Goal: Communication & Community: Answer question/provide support

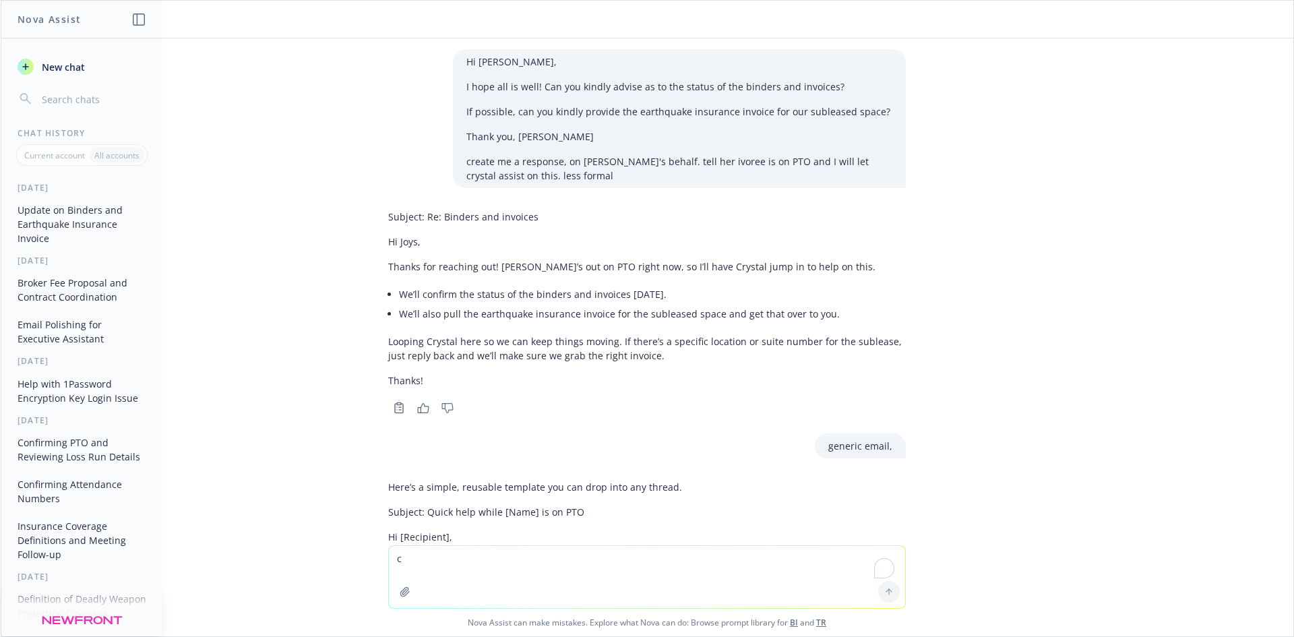
scroll to position [448, 0]
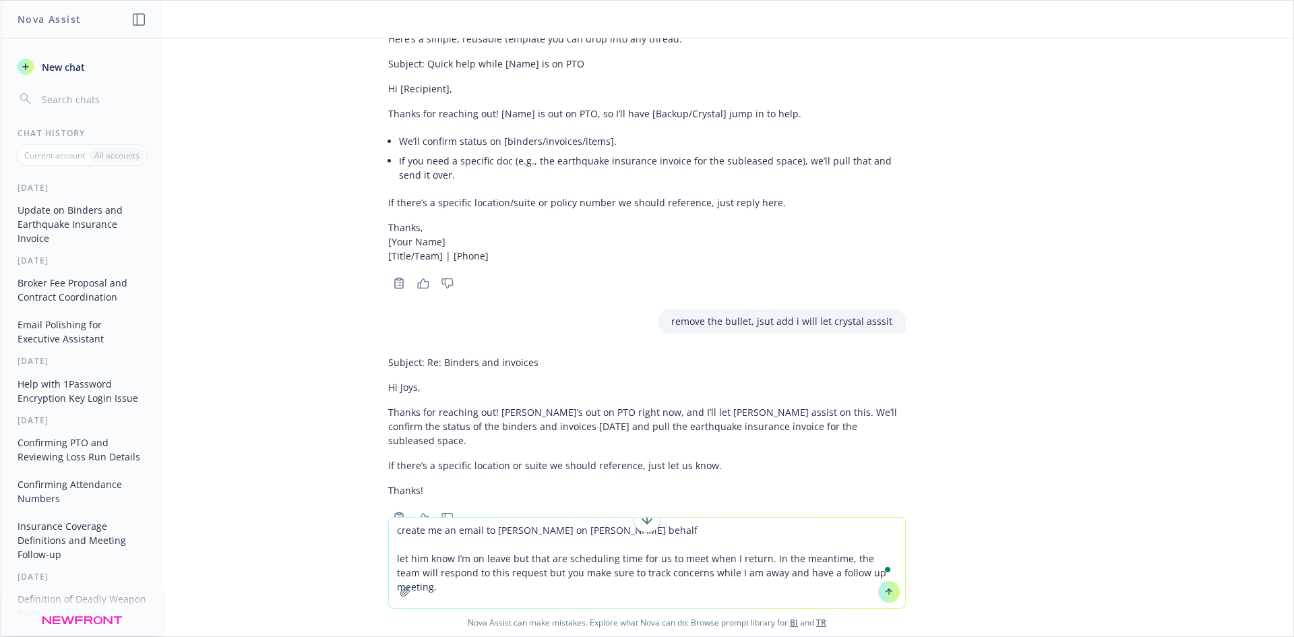
click at [407, 559] on textarea "create me an email to [PERSON_NAME] on [PERSON_NAME] behalf let him know I’m on…" at bounding box center [647, 563] width 516 height 90
click at [408, 559] on textarea "create me an email to [PERSON_NAME] on [PERSON_NAME] behalf let him know I’m on…" at bounding box center [647, 563] width 516 height 90
click at [466, 561] on textarea "create me an email to [PERSON_NAME] on [PERSON_NAME] behalf let [PERSON_NAME] k…" at bounding box center [647, 563] width 516 height 90
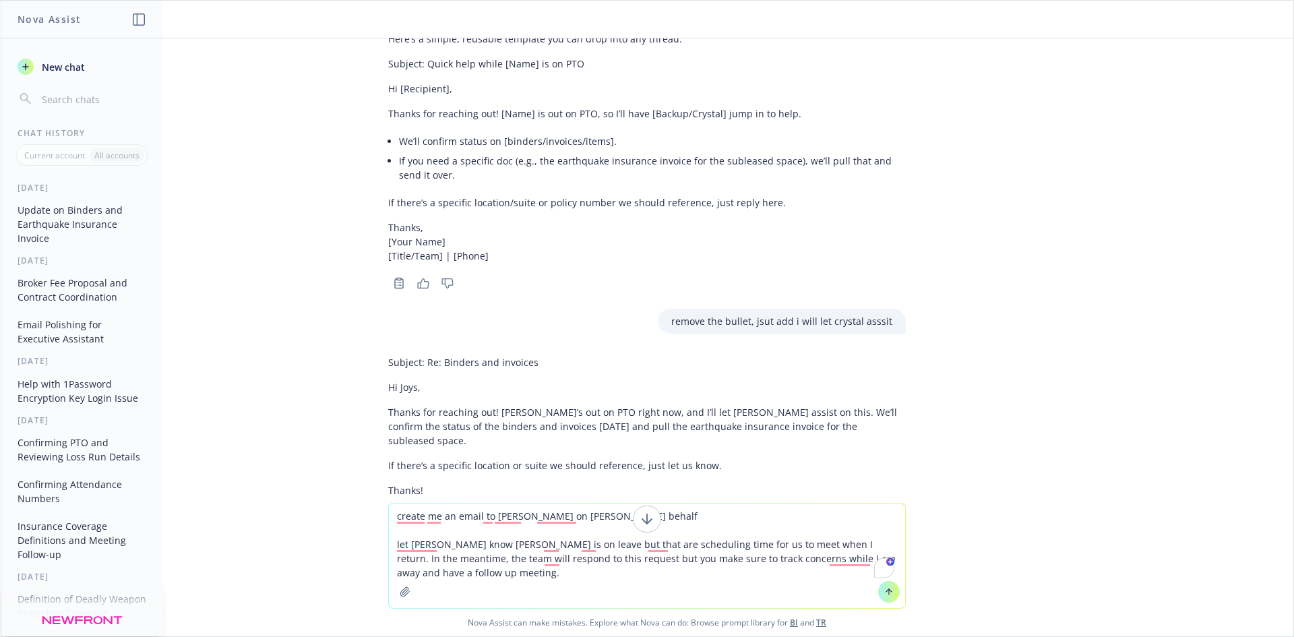
click at [685, 546] on textarea "create me an email to [PERSON_NAME] on [PERSON_NAME] behalf let [PERSON_NAME] k…" at bounding box center [647, 555] width 516 height 104
click at [772, 546] on textarea "create me an email to [PERSON_NAME] on [PERSON_NAME] behalf let [PERSON_NAME] k…" at bounding box center [647, 555] width 516 height 104
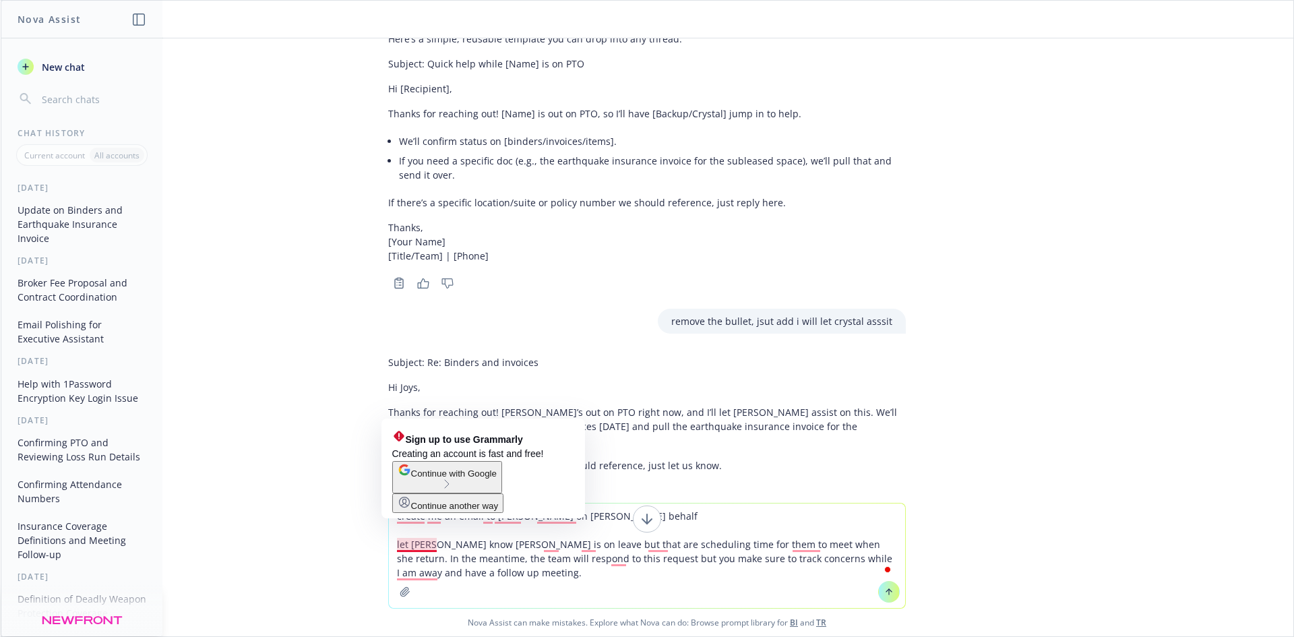
click at [390, 545] on textarea "create me an email to [PERSON_NAME] on [PERSON_NAME] behalf let [PERSON_NAME] k…" at bounding box center [647, 555] width 516 height 104
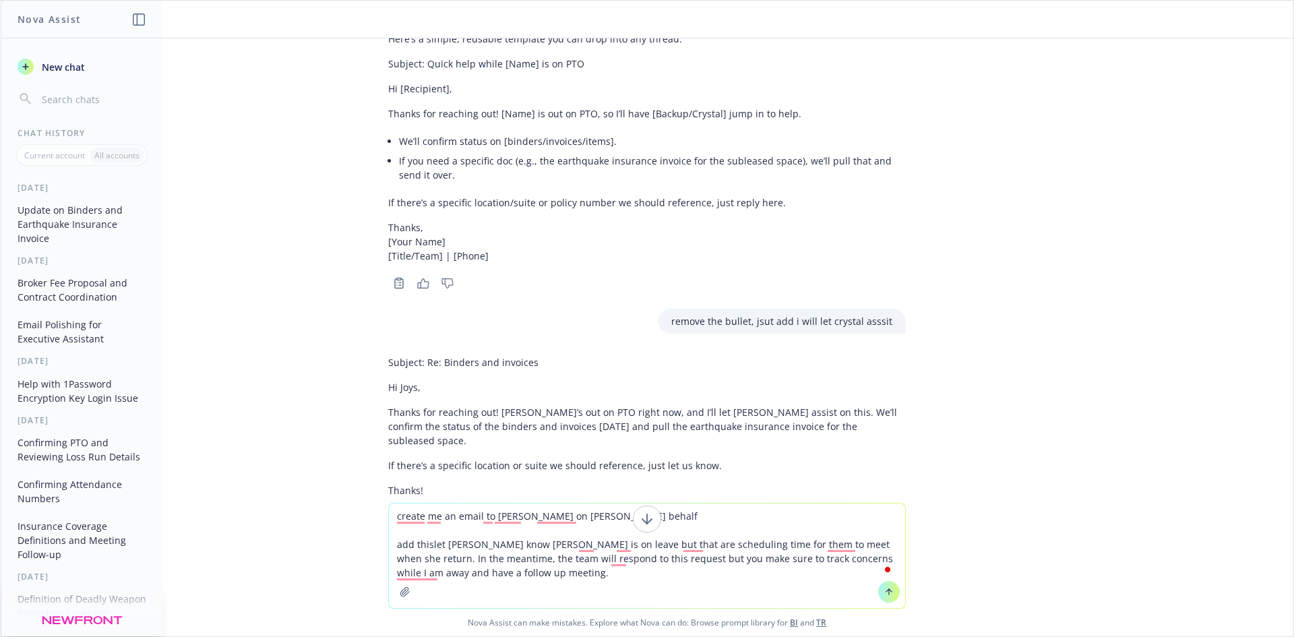
type textarea "create me an email to [PERSON_NAME] on [PERSON_NAME] behalf add this let [PERSO…"
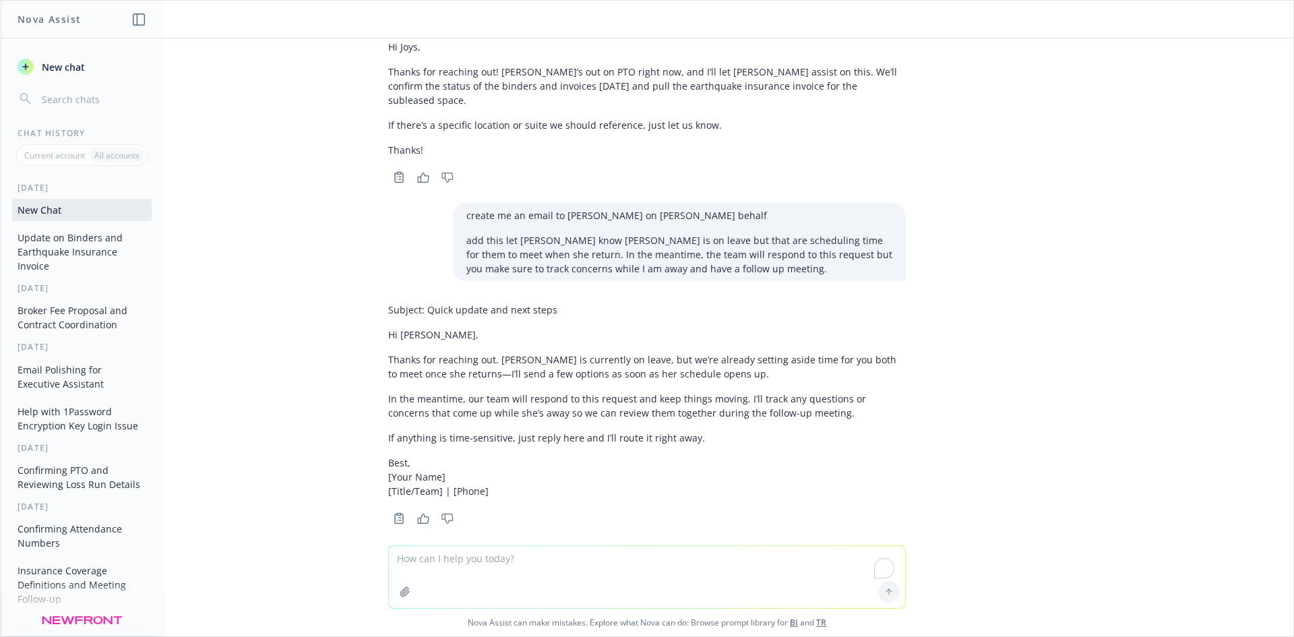
scroll to position [789, 0]
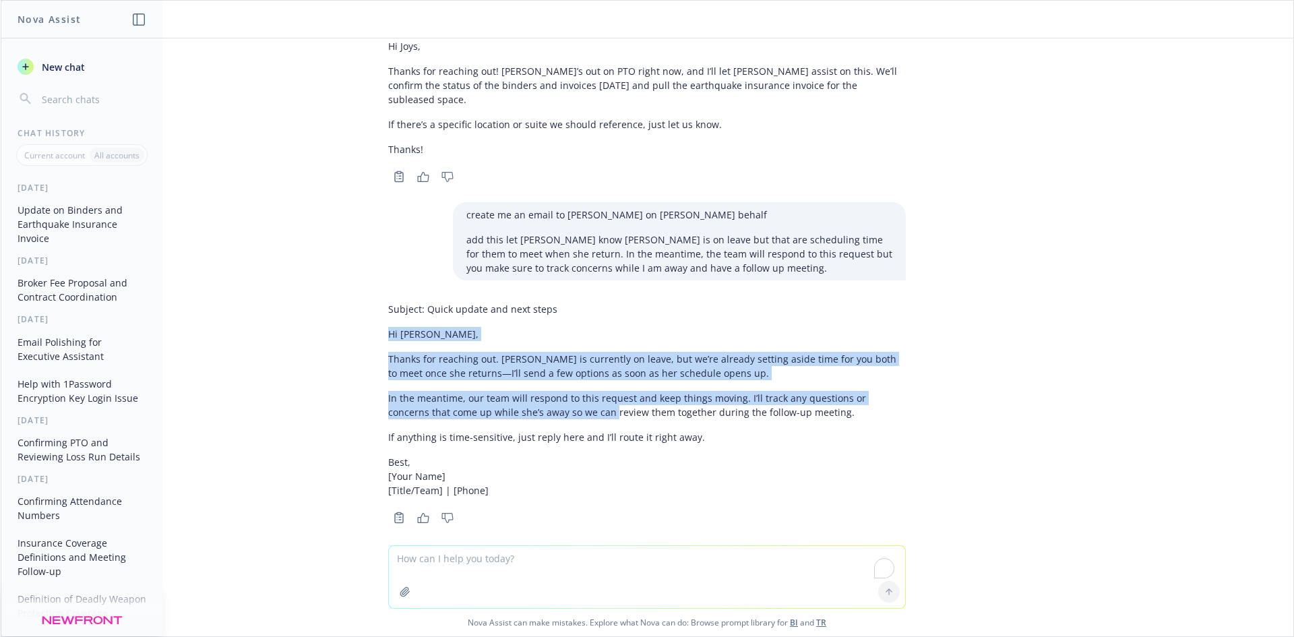
drag, startPoint x: 375, startPoint y: 321, endPoint x: 553, endPoint y: 398, distance: 193.2
click at [557, 402] on div "Subject: Quick update and next steps Hi [PERSON_NAME], Thanks for reaching out.…" at bounding box center [646, 411] width 539 height 230
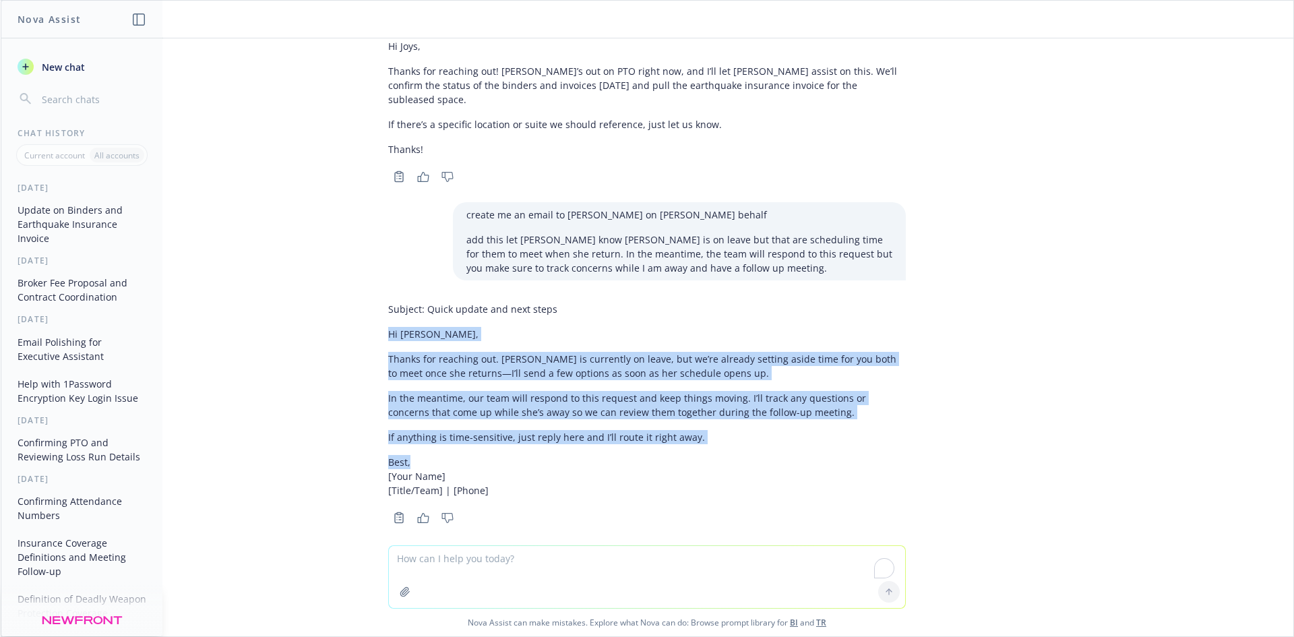
click at [697, 435] on div "Subject: Quick update and next steps Hi [PERSON_NAME], Thanks for reaching out.…" at bounding box center [647, 399] width 518 height 206
click at [678, 430] on p "If anything is time-sensitive, just reply here and I’ll route it right away." at bounding box center [647, 437] width 518 height 14
copy div "Hi [PERSON_NAME], Thanks for reaching out. [PERSON_NAME] is currently on leave,…"
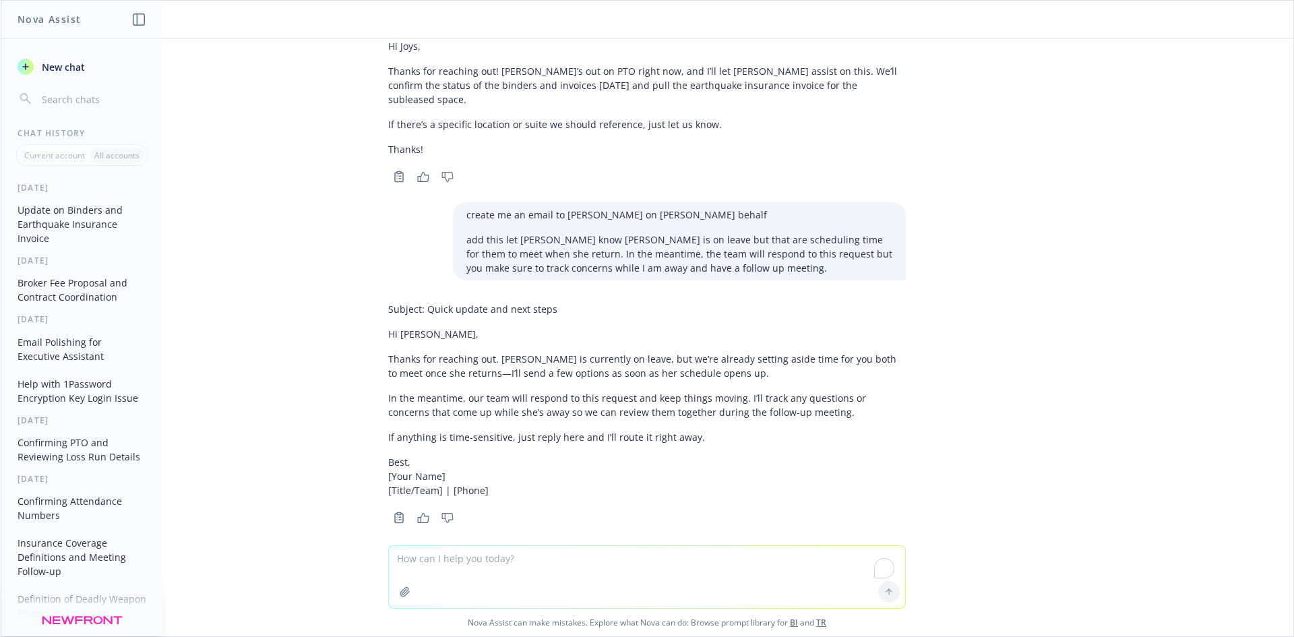
click at [548, 571] on textarea "To enrich screen reader interactions, please activate Accessibility in Grammarl…" at bounding box center [647, 577] width 516 height 62
paste textarea "Hi [PERSON_NAME], Thanks for reaching out. [PERSON_NAME] is currently on leave,…"
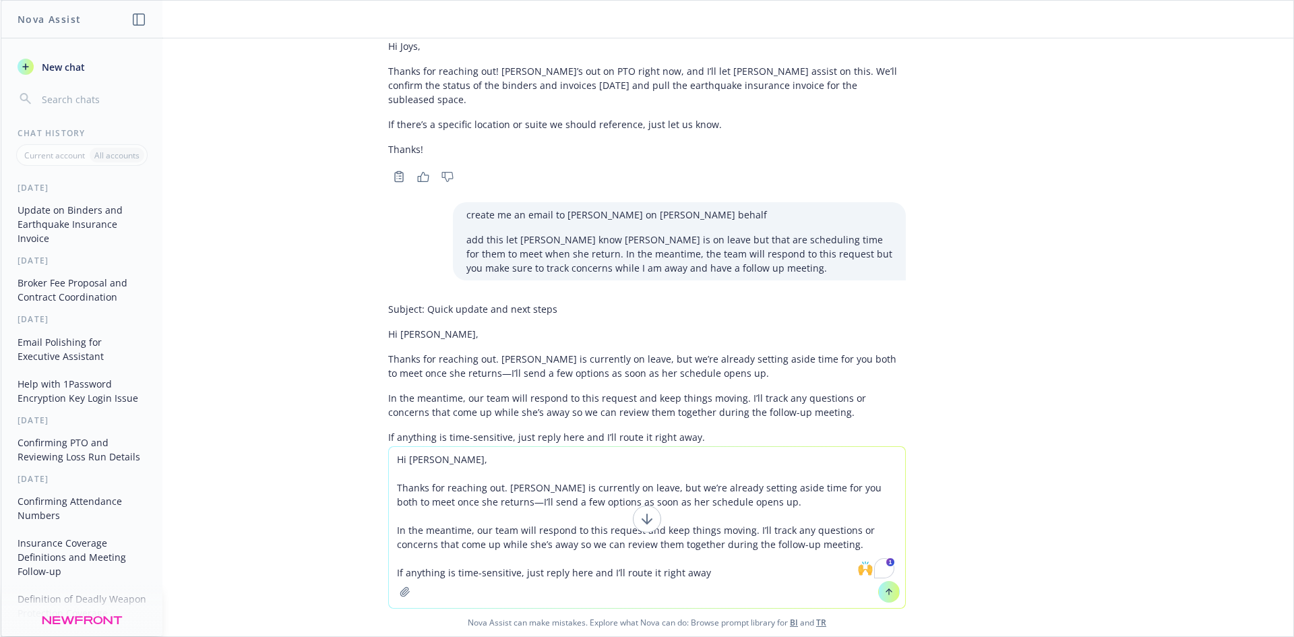
click at [466, 500] on textarea "Hi [PERSON_NAME], Thanks for reaching out. [PERSON_NAME] is currently on leave,…" at bounding box center [647, 527] width 516 height 161
click at [474, 502] on textarea "Hi [PERSON_NAME], Thanks for reaching out. [PERSON_NAME] is currently on leave,…" at bounding box center [647, 527] width 516 height 161
drag, startPoint x: 743, startPoint y: 508, endPoint x: 475, endPoint y: 505, distance: 268.2
click at [475, 505] on textarea "Hi [PERSON_NAME], Thanks for reaching out. [PERSON_NAME] is currently on leave,…" at bounding box center [647, 527] width 516 height 161
click at [648, 495] on textarea "Hi [PERSON_NAME], Thanks for reaching out. [PERSON_NAME] is currently on leave,…" at bounding box center [647, 527] width 516 height 161
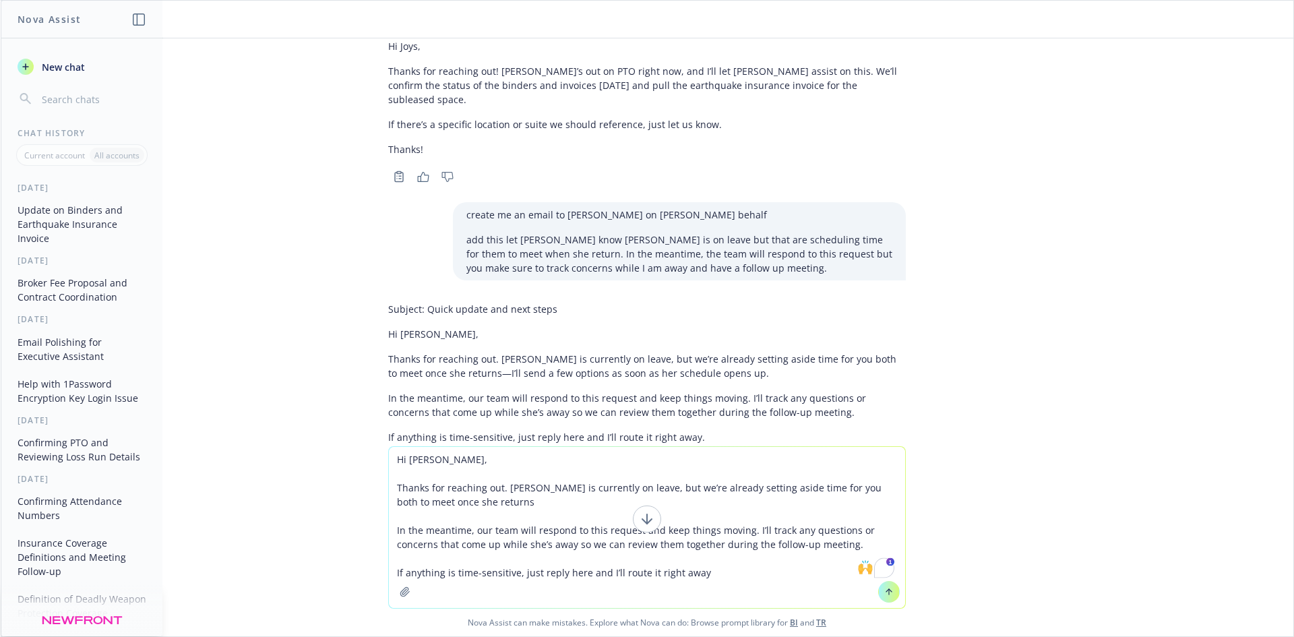
click at [648, 495] on textarea "Hi [PERSON_NAME], Thanks for reaching out. [PERSON_NAME] is currently on leave,…" at bounding box center [647, 527] width 516 height 161
click at [651, 487] on textarea "Hi [PERSON_NAME], Thanks for reaching out. [PERSON_NAME] is currently on leave,…" at bounding box center [647, 527] width 516 height 161
click at [721, 501] on textarea "Hi [PERSON_NAME], Thanks for reaching out. [PERSON_NAME] is currently on leave,…" at bounding box center [647, 527] width 516 height 161
click at [779, 503] on textarea "Hi [PERSON_NAME], Thanks for reaching out. [PERSON_NAME] is currently on leave,…" at bounding box center [647, 527] width 516 height 161
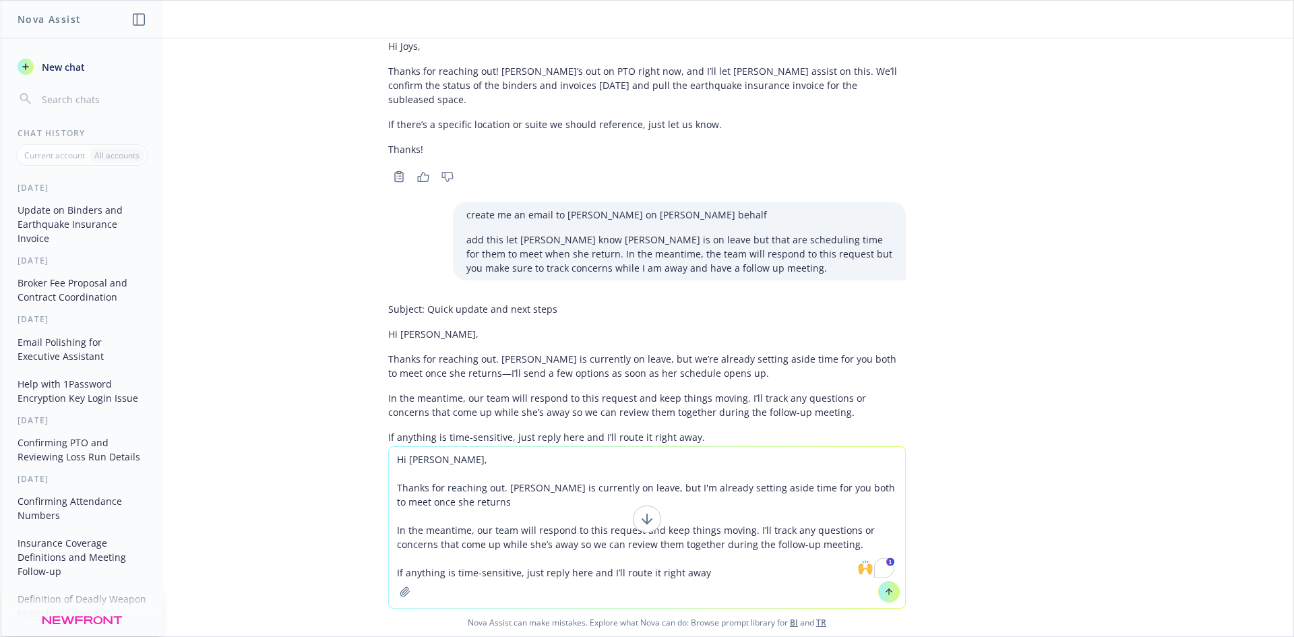
click at [503, 504] on textarea "Hi [PERSON_NAME], Thanks for reaching out. [PERSON_NAME] is currently on leave,…" at bounding box center [647, 527] width 516 height 161
click at [699, 512] on textarea "Hi [PERSON_NAME], Thanks for reaching out. [PERSON_NAME] is currently on leave,…" at bounding box center [647, 527] width 516 height 161
click at [748, 534] on textarea "Hi [PERSON_NAME], Thanks for reaching out. [PERSON_NAME] is currently on leave,…" at bounding box center [647, 527] width 516 height 161
drag, startPoint x: 746, startPoint y: 530, endPoint x: 853, endPoint y: 548, distance: 108.6
click at [853, 548] on textarea "Hi [PERSON_NAME], Thanks for reaching out. [PERSON_NAME] is currently on leave,…" at bounding box center [647, 527] width 516 height 161
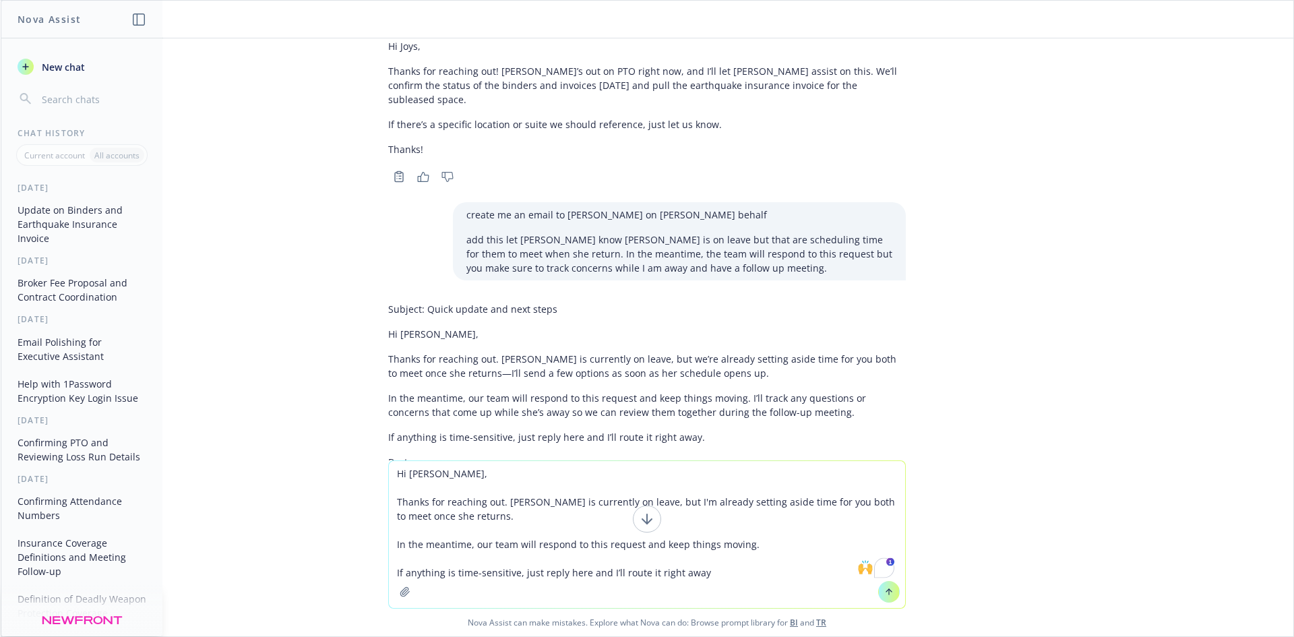
drag, startPoint x: 392, startPoint y: 571, endPoint x: 754, endPoint y: 570, distance: 362.5
click at [754, 570] on textarea "Hi [PERSON_NAME], Thanks for reaching out. [PERSON_NAME] is currently on leave,…" at bounding box center [647, 534] width 516 height 147
type textarea "Hi [PERSON_NAME], Thanks for reaching out. [PERSON_NAME] is currently on leave,…"
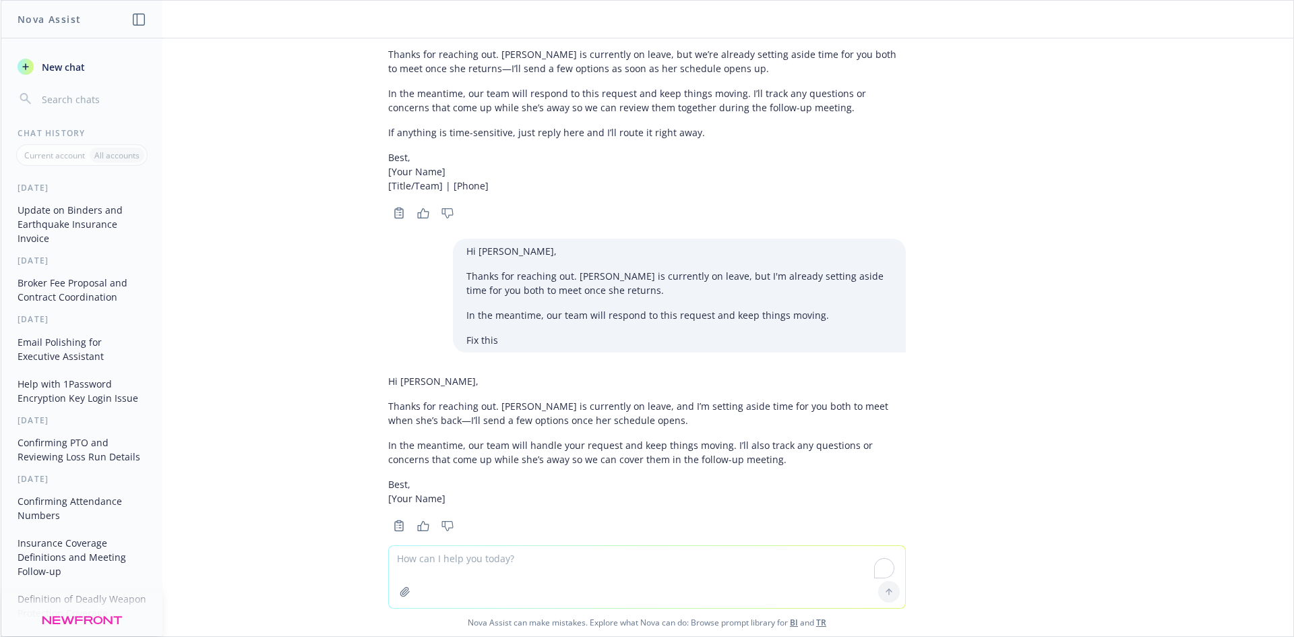
scroll to position [1102, 0]
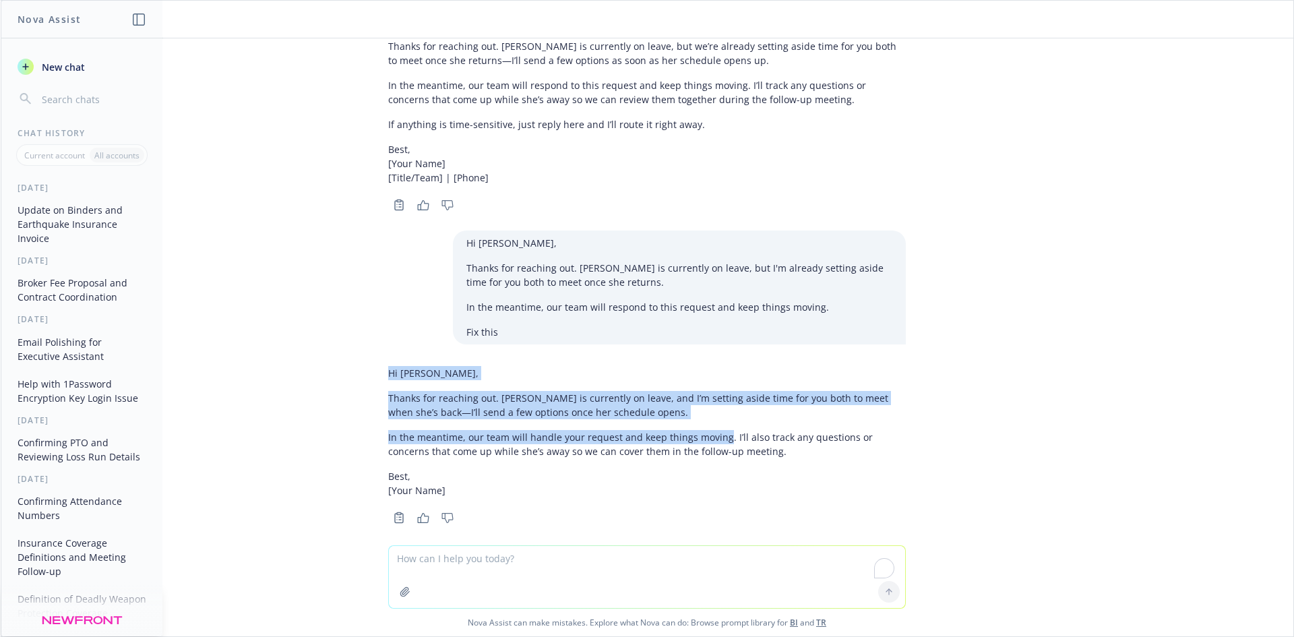
drag, startPoint x: 712, startPoint y: 425, endPoint x: 378, endPoint y: 367, distance: 338.7
click at [388, 367] on div "Hi [PERSON_NAME], Thanks for reaching out. [PERSON_NAME] is currently on leave,…" at bounding box center [647, 432] width 518 height 142
click at [699, 366] on p "Hi [PERSON_NAME]," at bounding box center [647, 373] width 518 height 14
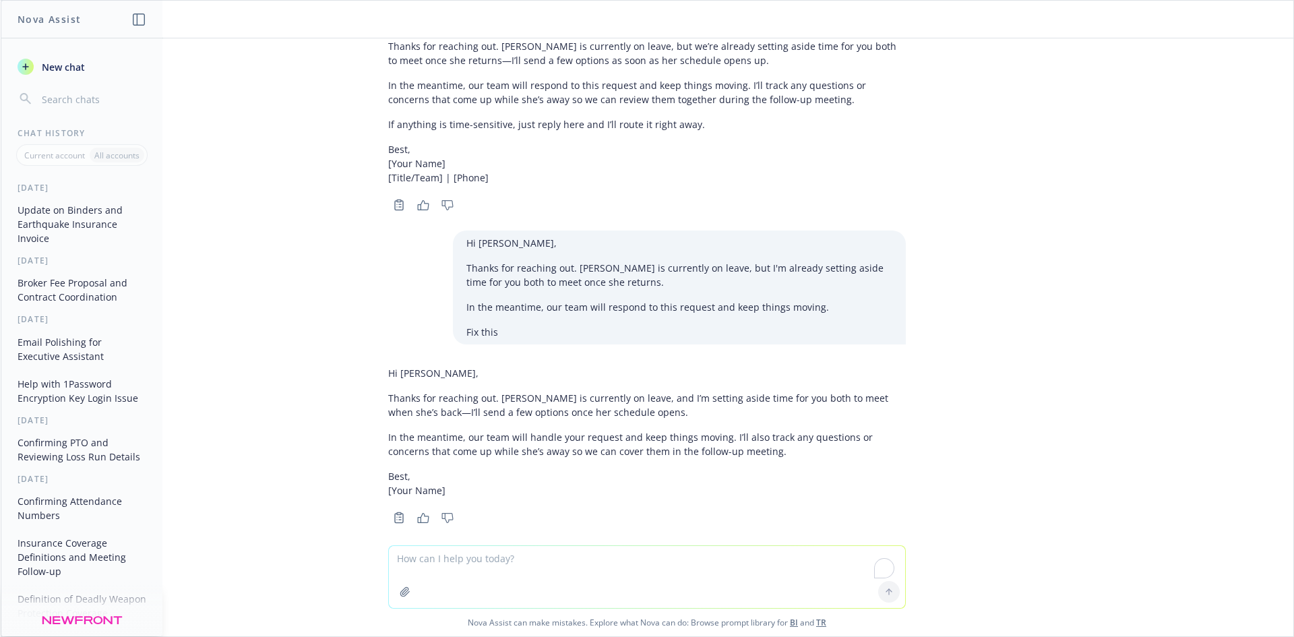
drag, startPoint x: 503, startPoint y: 321, endPoint x: 567, endPoint y: 307, distance: 65.4
click at [497, 325] on p "Fix this" at bounding box center [679, 332] width 426 height 14
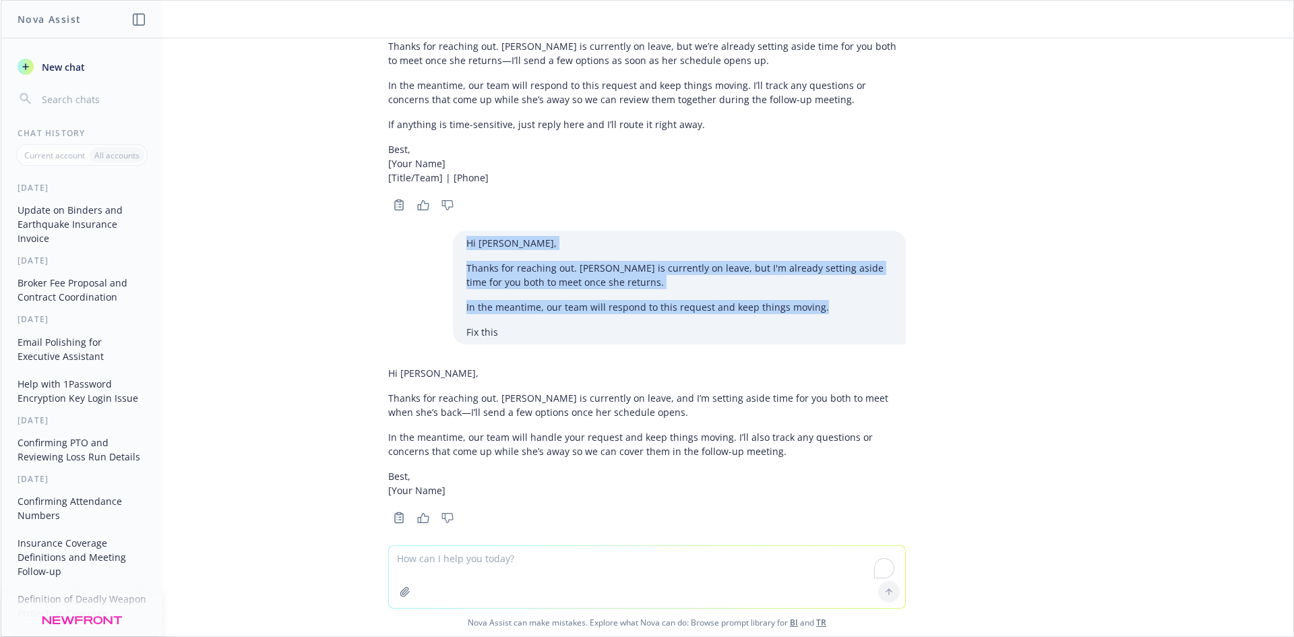
drag, startPoint x: 791, startPoint y: 297, endPoint x: 450, endPoint y: 237, distance: 346.2
click at [453, 237] on div "Hi [PERSON_NAME], Thanks for reaching out. [PERSON_NAME] is currently on leave,…" at bounding box center [679, 287] width 453 height 114
copy div "Hi [PERSON_NAME], Thanks for reaching out. [PERSON_NAME] is currently on leave,…"
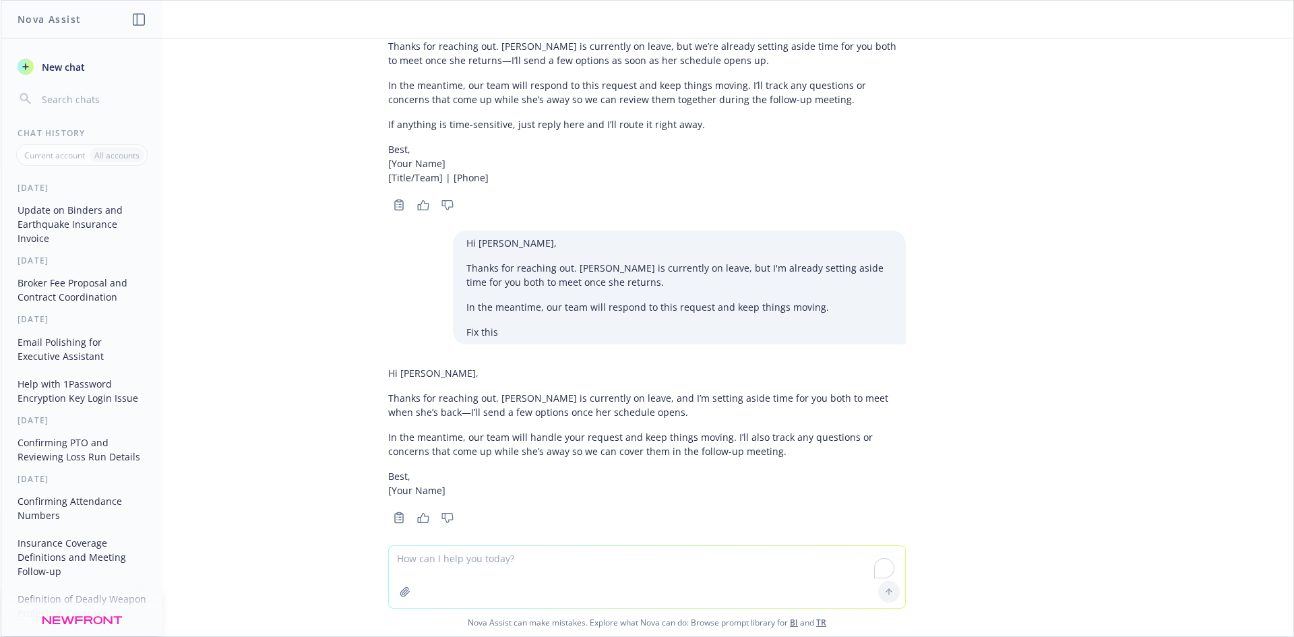
click at [540, 567] on textarea "To enrich screen reader interactions, please activate Accessibility in Grammarl…" at bounding box center [647, 577] width 516 height 62
paste textarea "Hi [PERSON_NAME], Thanks for reaching out. [PERSON_NAME] is currently on leave,…"
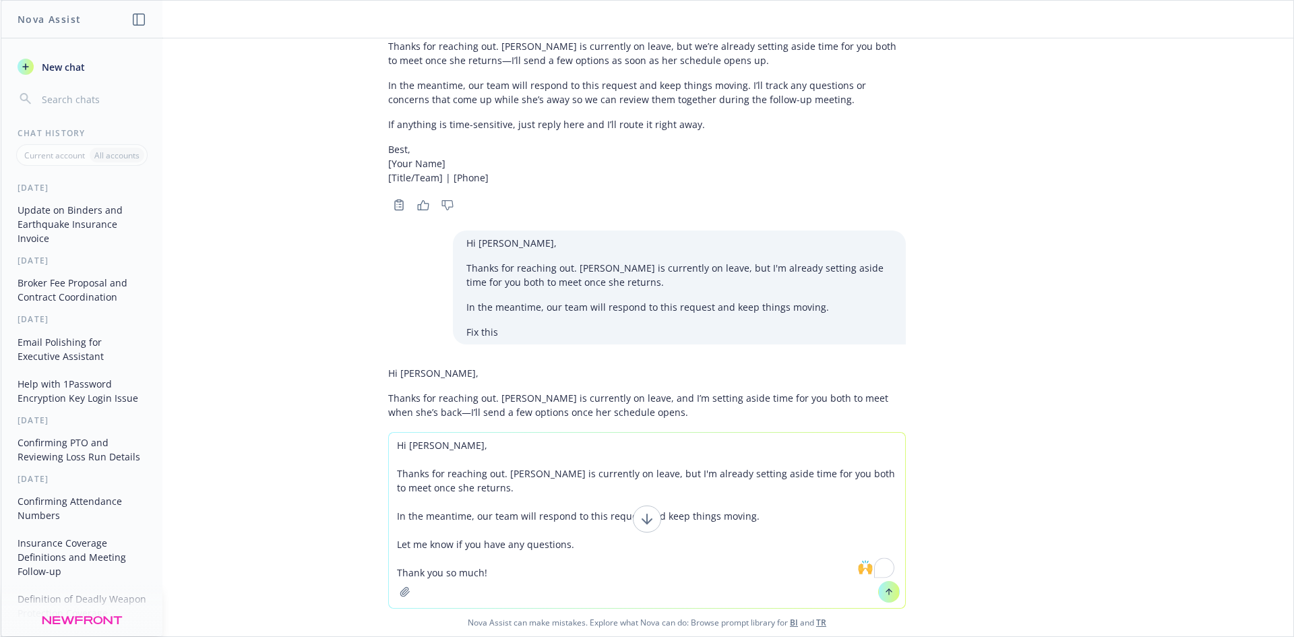
click at [484, 489] on textarea "Hi [PERSON_NAME], Thanks for reaching out. [PERSON_NAME] is currently on leave,…" at bounding box center [647, 520] width 516 height 175
click at [562, 569] on textarea "Hi [PERSON_NAME], Thanks for reaching out. [PERSON_NAME] is currently on leave,…" at bounding box center [647, 520] width 516 height 175
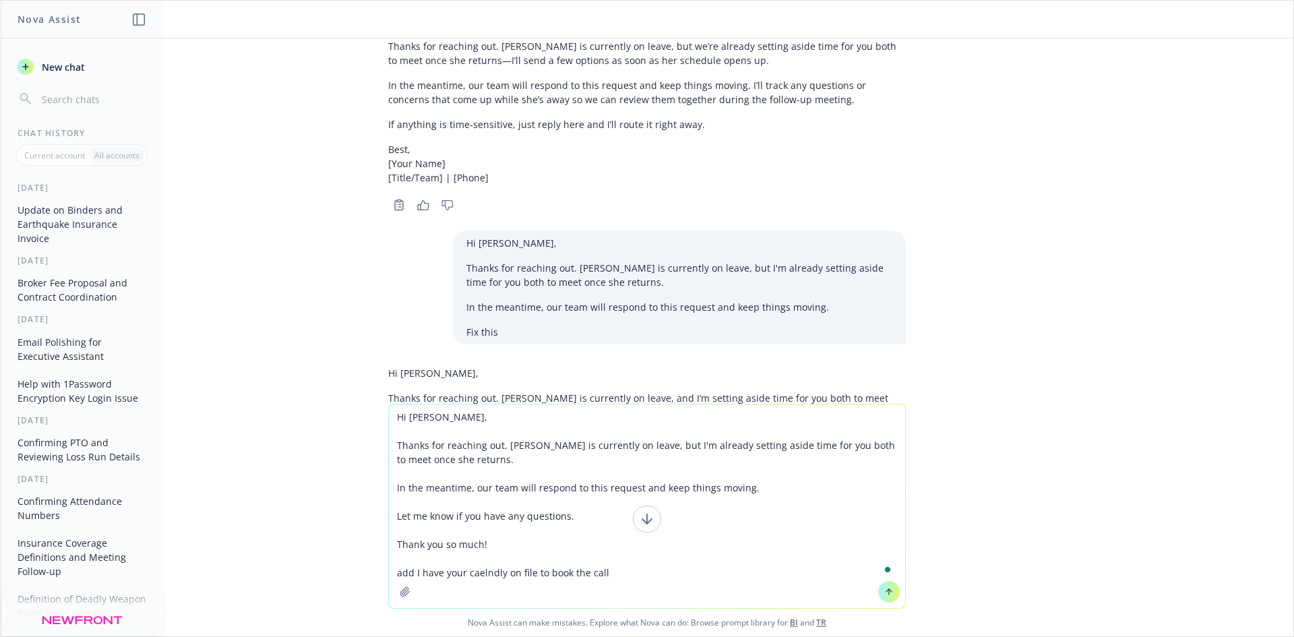
type textarea "Hi [PERSON_NAME], Thanks for reaching out. [PERSON_NAME] is currently on leave,…"
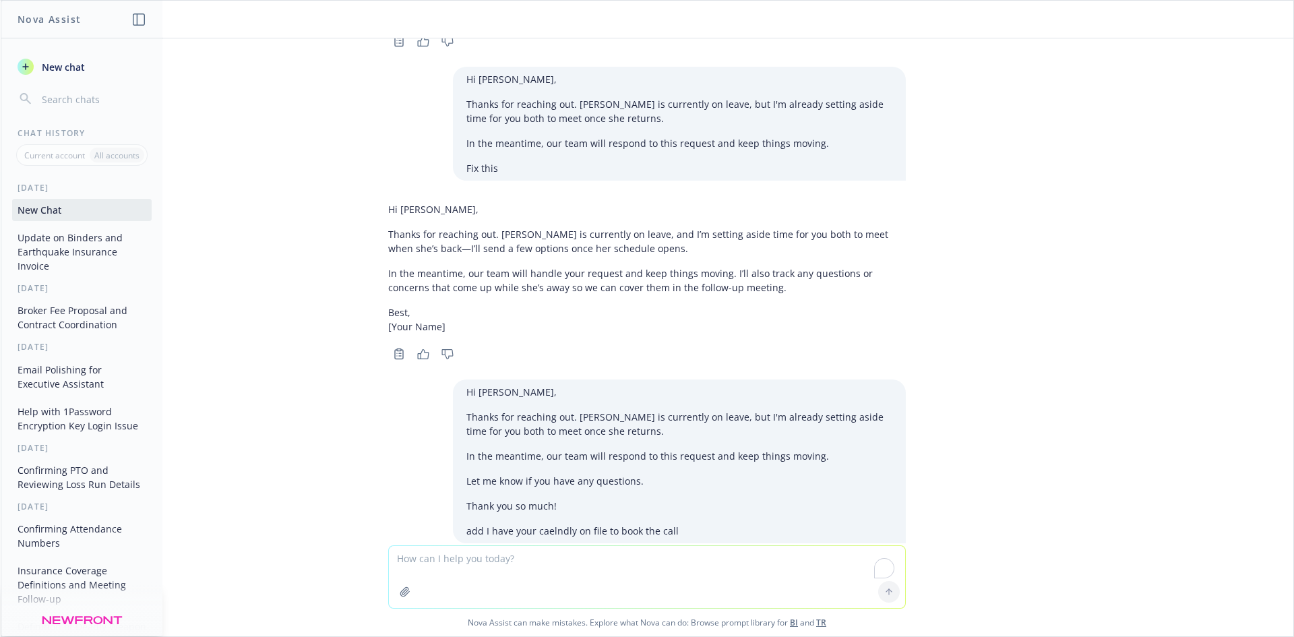
scroll to position [1450, 0]
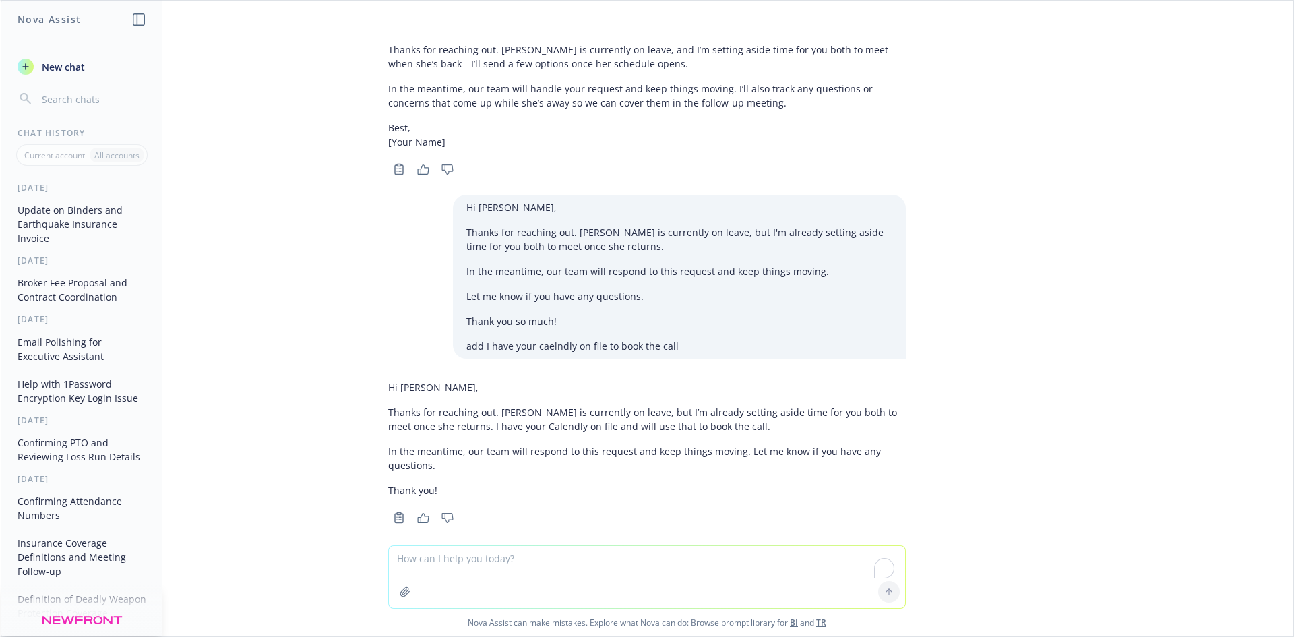
click at [472, 564] on textarea "To enrich screen reader interactions, please activate Accessibility in Grammarl…" at bounding box center [647, 577] width 516 height 62
type textarea "less formal"
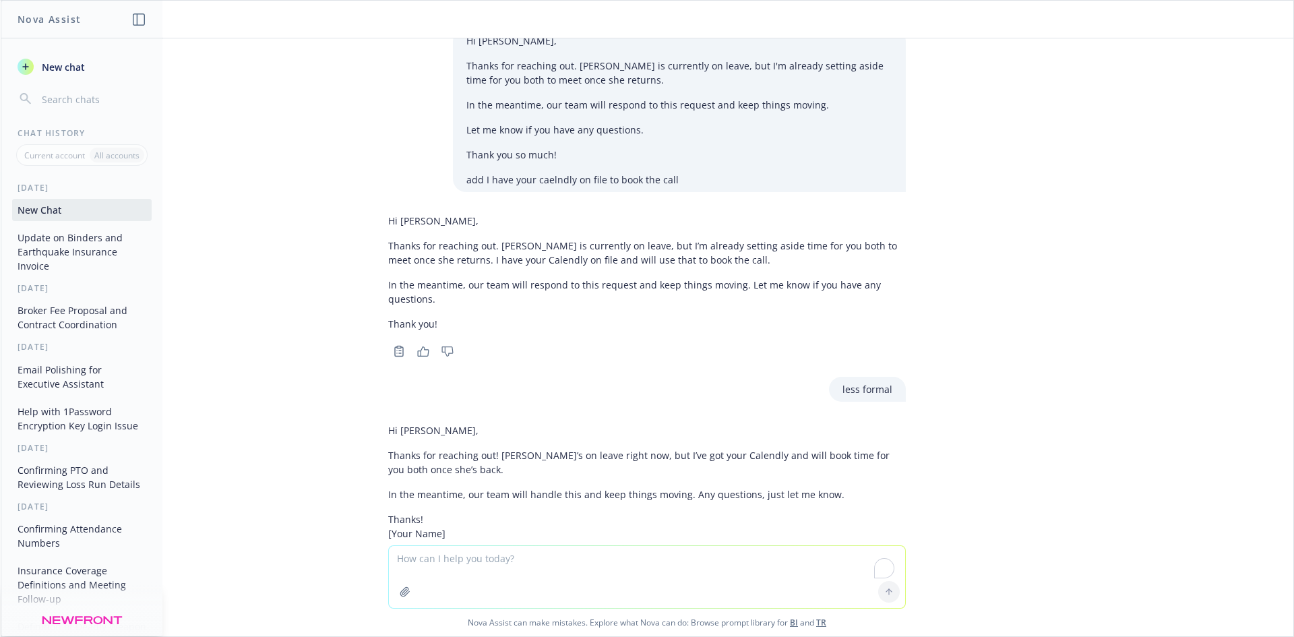
scroll to position [1660, 0]
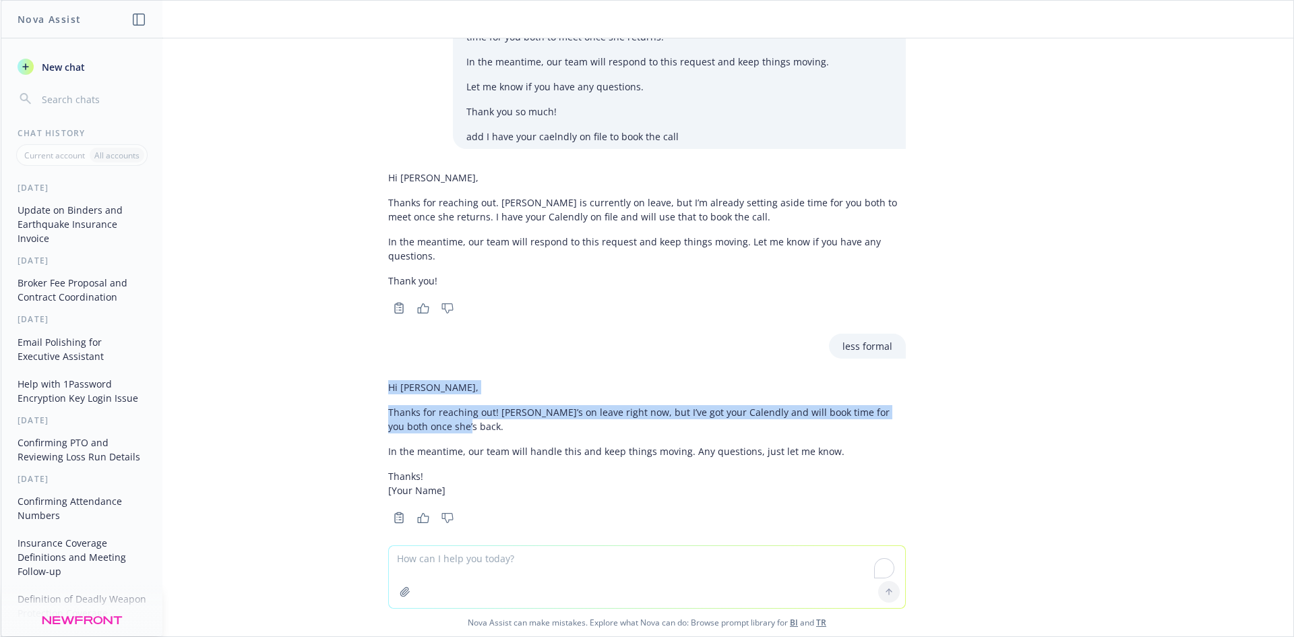
drag, startPoint x: 429, startPoint y: 398, endPoint x: 452, endPoint y: 280, distance: 120.9
click at [462, 399] on div "Hi [PERSON_NAME], Thanks for reaching out! [PERSON_NAME]’s on leave right now, …" at bounding box center [646, 451] width 539 height 152
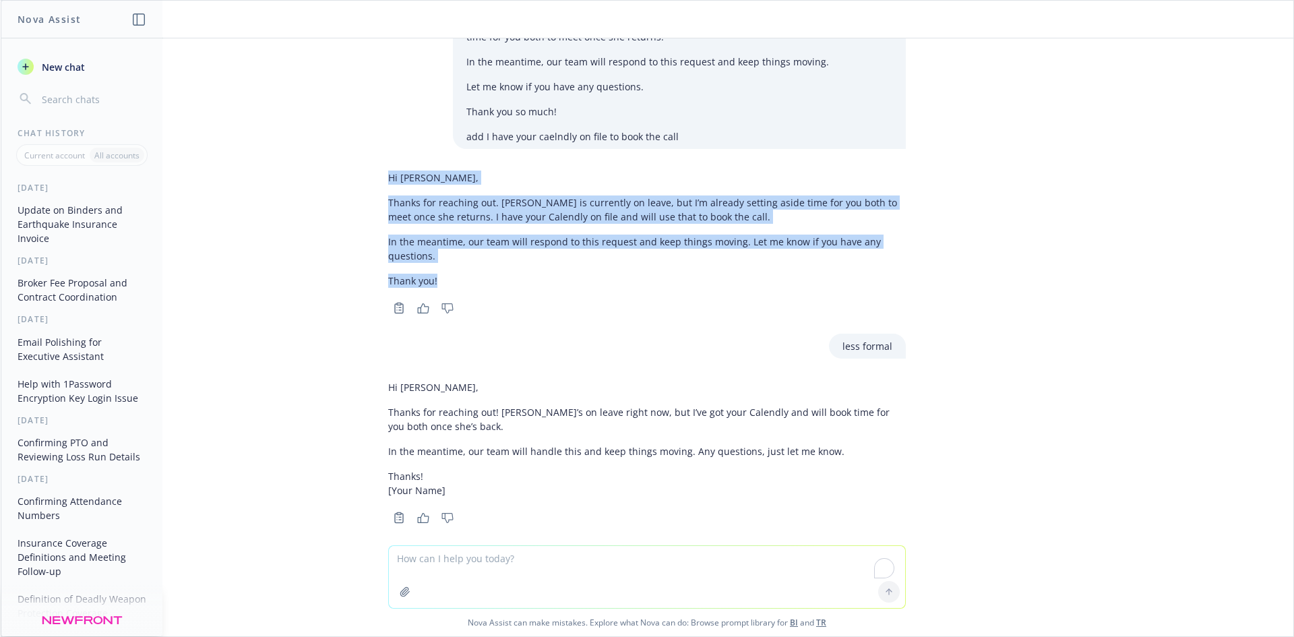
drag, startPoint x: 391, startPoint y: 172, endPoint x: 448, endPoint y: 259, distance: 104.7
click at [448, 259] on div "Hi [PERSON_NAME], Thanks for reaching out. [PERSON_NAME] is currently on leave,…" at bounding box center [647, 229] width 518 height 128
copy div "Hi [PERSON_NAME], Thanks for reaching out. [PERSON_NAME] is currently on leave,…"
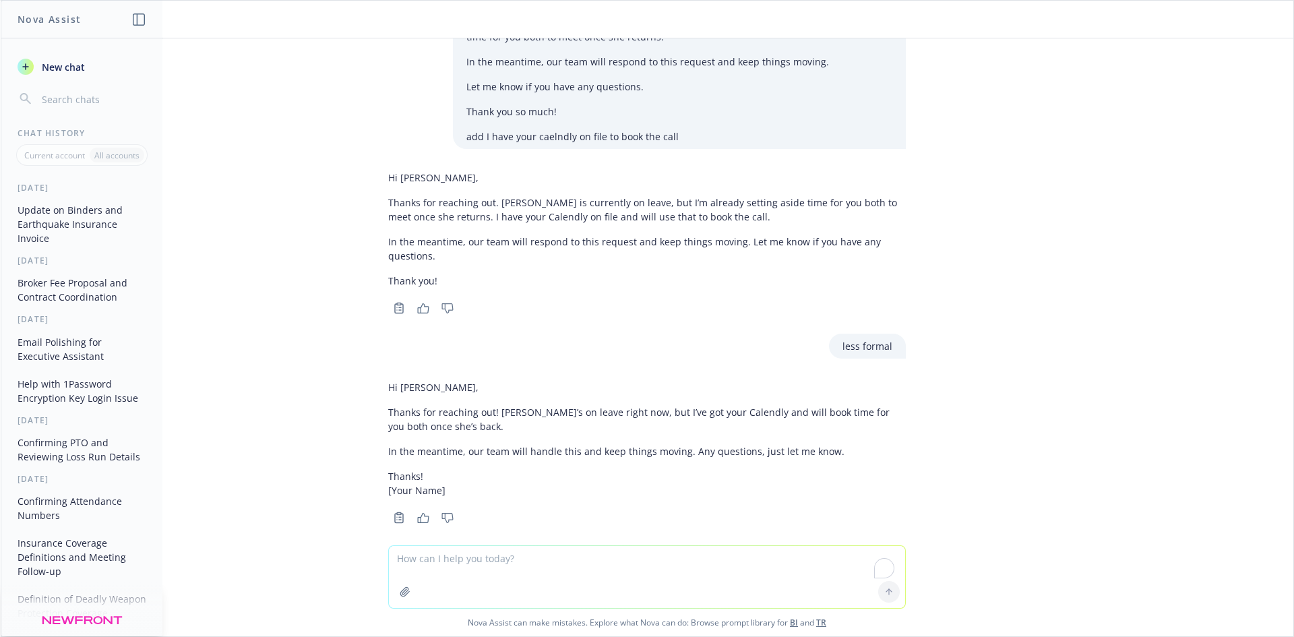
click at [465, 559] on textarea "To enrich screen reader interactions, please activate Accessibility in Grammarl…" at bounding box center [647, 577] width 516 height 62
paste textarea "respond to [PERSON_NAME] and [PERSON_NAME] only and ask if they have seen the c…"
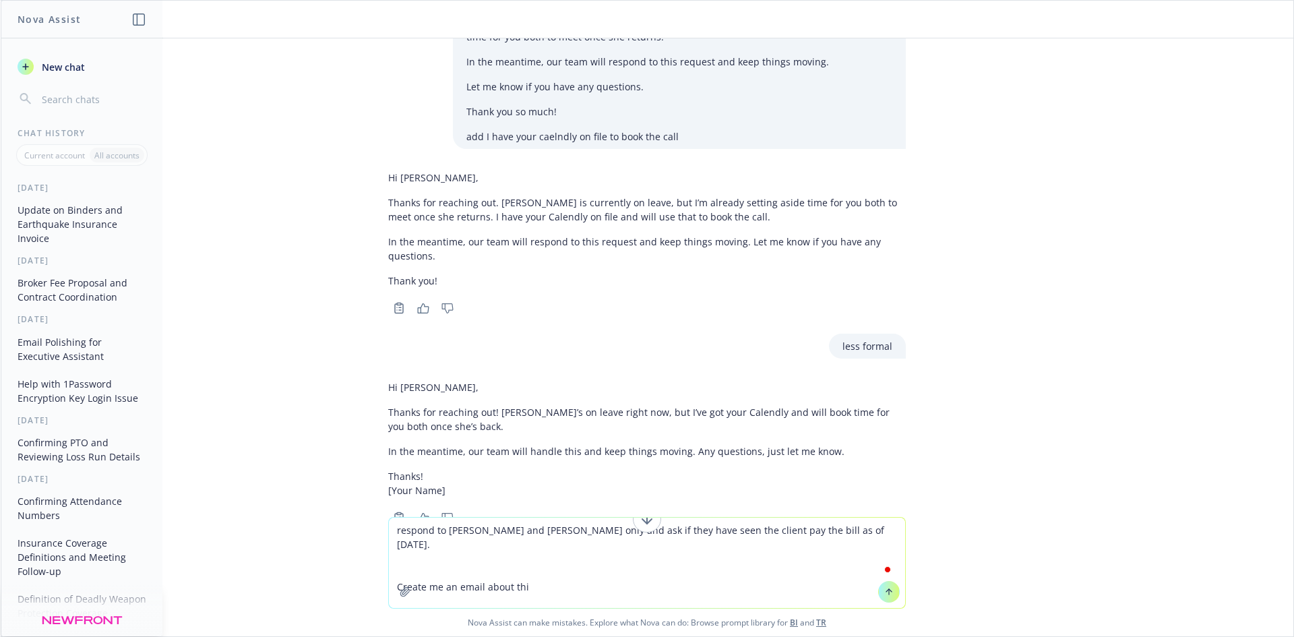
type textarea "respond to [PERSON_NAME] and [PERSON_NAME] only and ask if they have seen the c…"
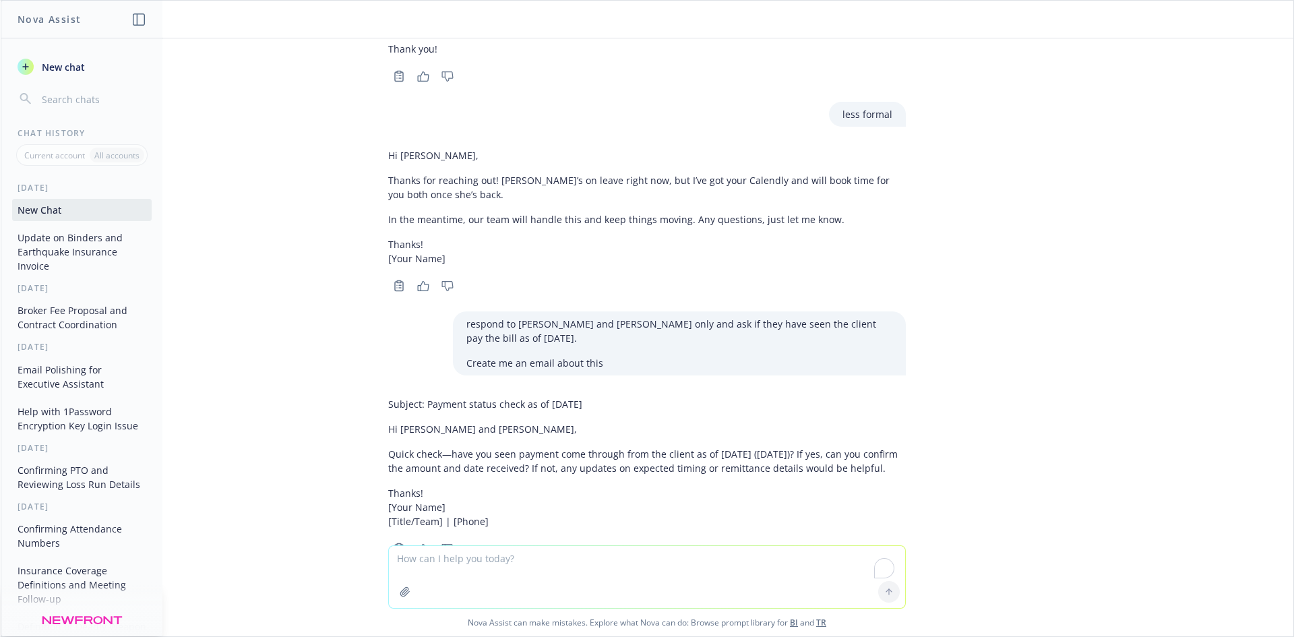
scroll to position [1908, 0]
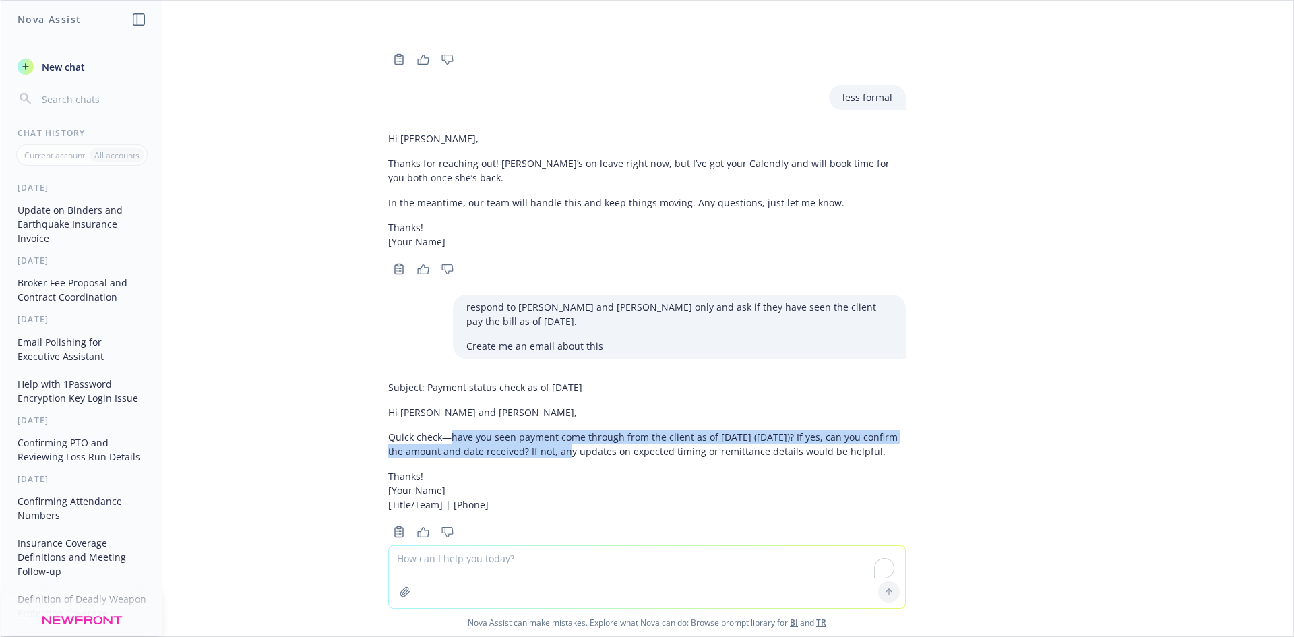
drag, startPoint x: 441, startPoint y: 409, endPoint x: 550, endPoint y: 420, distance: 109.0
click at [550, 430] on p "Quick check—have you seen payment come through from the client as of [DATE] ([D…" at bounding box center [647, 444] width 518 height 28
copy p "have you seen payment come through from the client as of [DATE] ([DATE])? If ye…"
